Goal: Task Accomplishment & Management: Complete application form

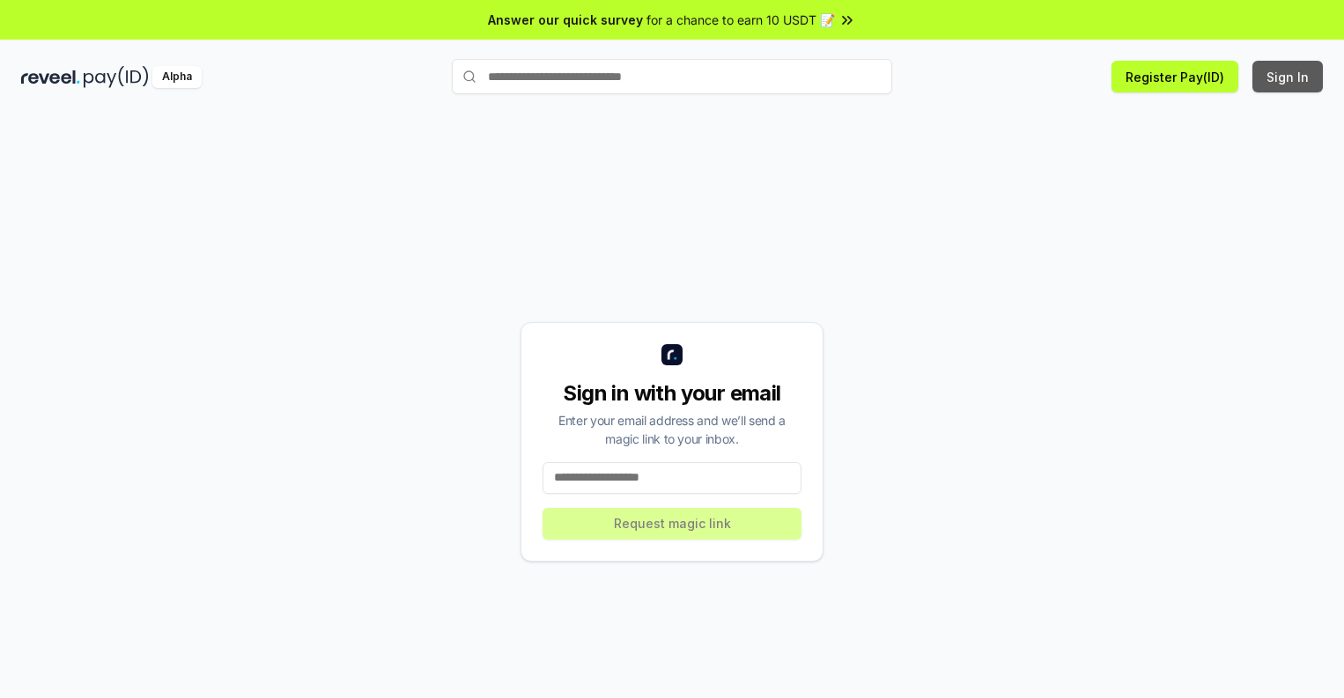
click at [1288, 77] on button "Sign In" at bounding box center [1287, 77] width 70 height 32
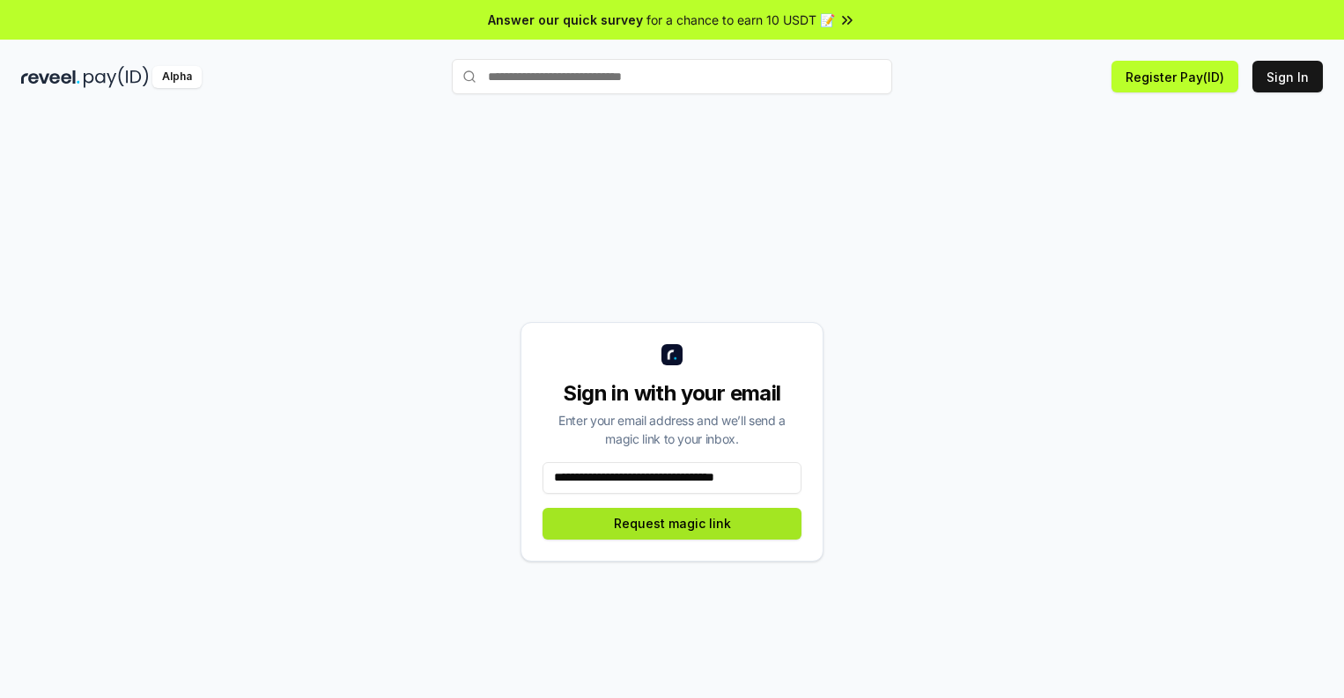
type input "**********"
click at [672, 523] on button "Request magic link" at bounding box center [671, 524] width 259 height 32
